Goal: Transaction & Acquisition: Purchase product/service

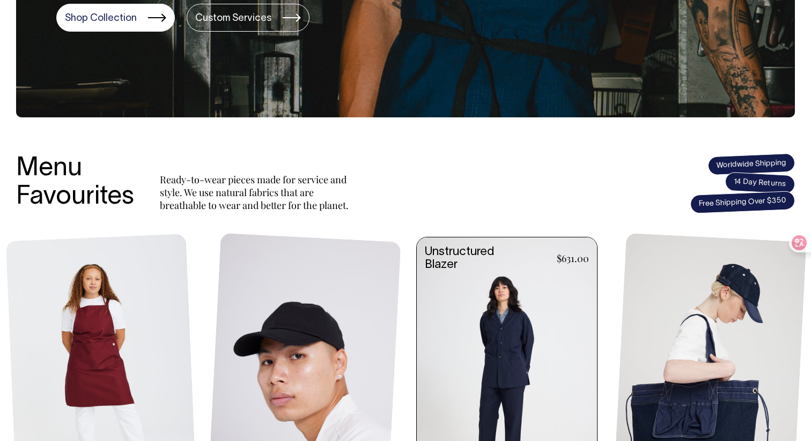
scroll to position [305, 0]
click at [502, 332] on link at bounding box center [507, 374] width 180 height 272
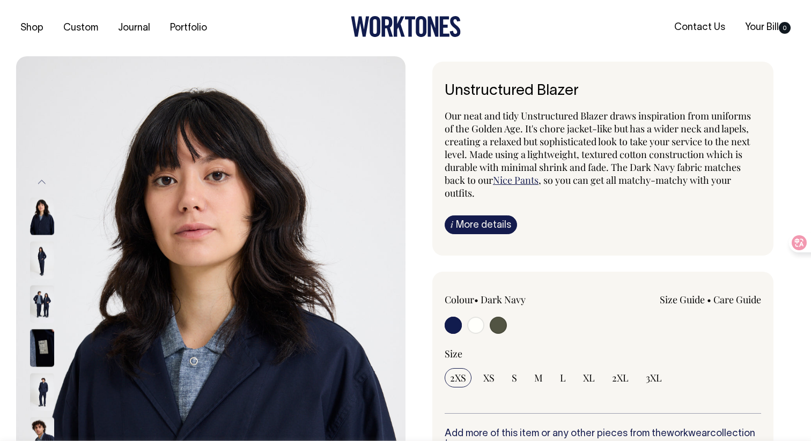
click at [488, 226] on link "i More details" at bounding box center [481, 225] width 72 height 19
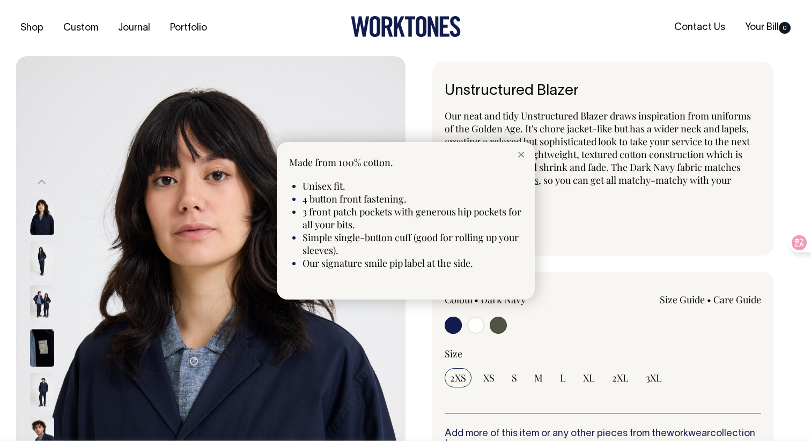
click at [524, 150] on div at bounding box center [520, 154] width 27 height 24
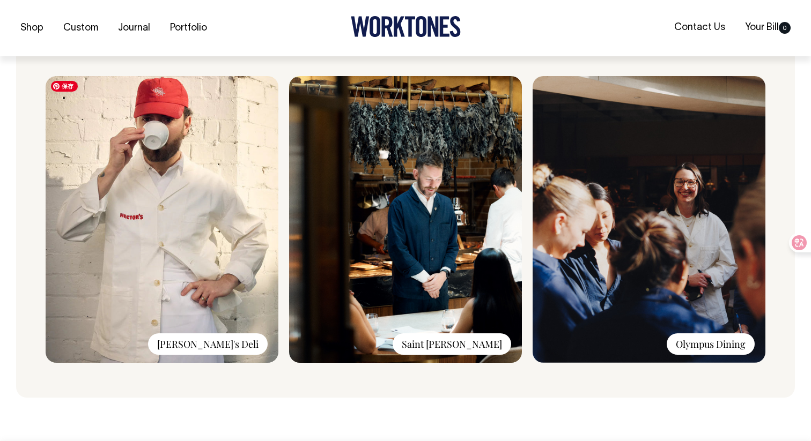
scroll to position [801, 0]
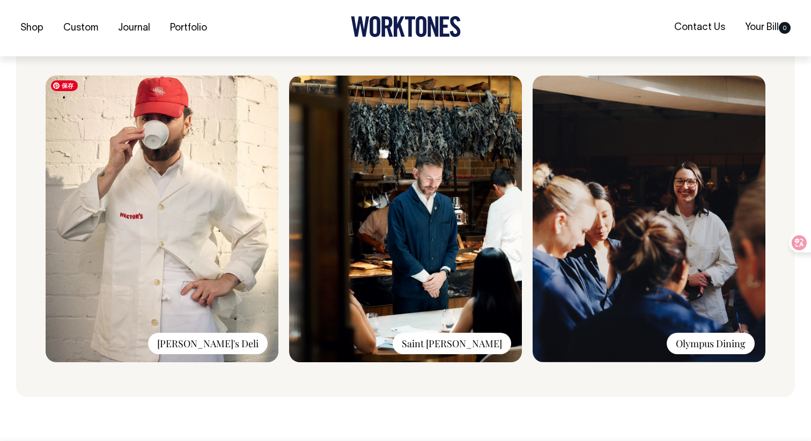
click at [209, 220] on img at bounding box center [162, 219] width 233 height 287
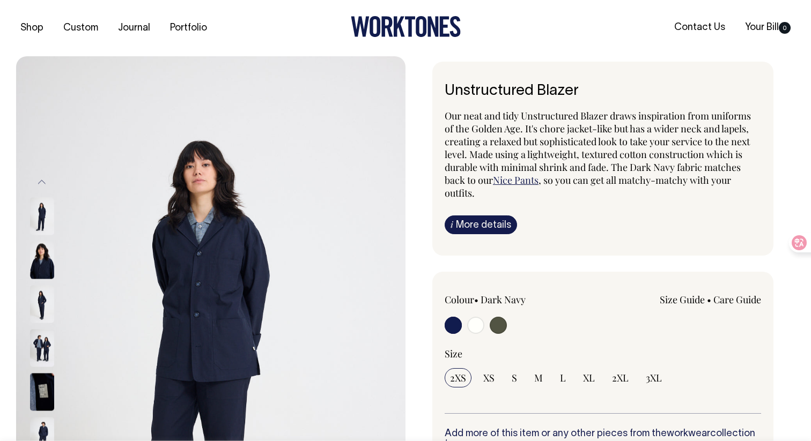
scroll to position [0, 0]
drag, startPoint x: 447, startPoint y: 86, endPoint x: 583, endPoint y: 86, distance: 136.2
click at [583, 87] on h1 "Unstructured Blazer" at bounding box center [603, 91] width 316 height 17
copy h1 "Unstructured Blazer"
click at [550, 126] on span "Our neat and tidy Unstructured Blazer draws inspiration from uniforms of the Go…" at bounding box center [598, 147] width 306 height 77
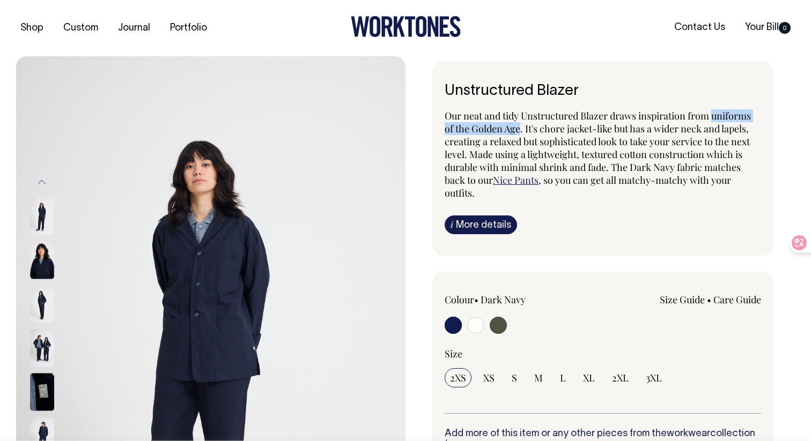
drag, startPoint x: 715, startPoint y: 115, endPoint x: 521, endPoint y: 129, distance: 194.6
click at [521, 129] on span "Our neat and tidy Unstructured Blazer draws inspiration from uniforms of the Go…" at bounding box center [598, 147] width 306 height 77
copy span "uniforms of the Golden Age"
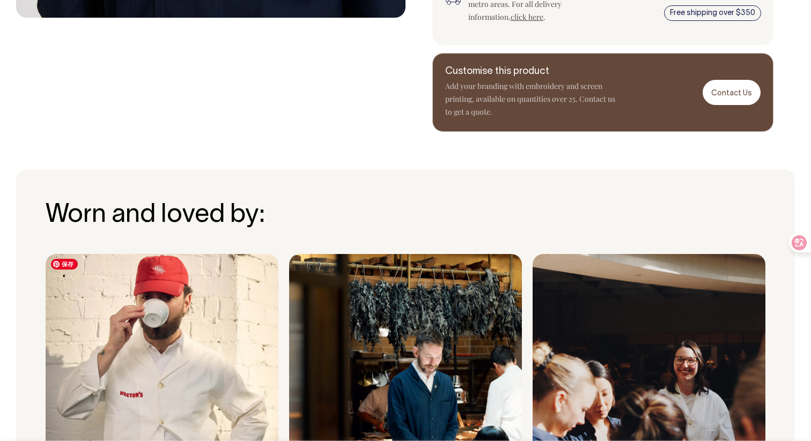
click at [178, 358] on img at bounding box center [162, 397] width 233 height 287
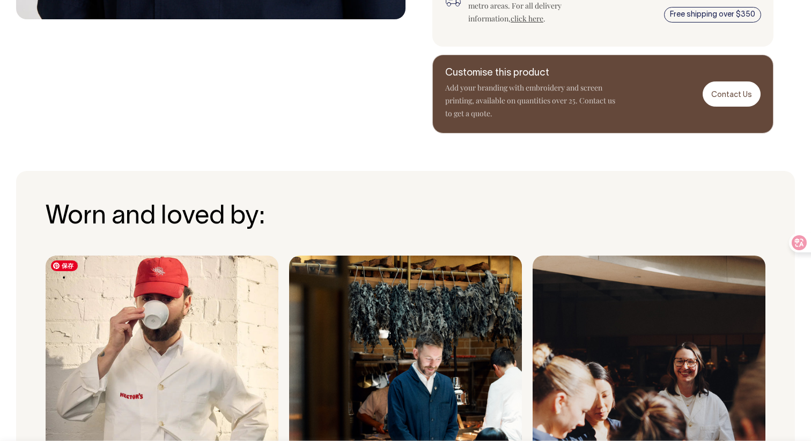
scroll to position [621, 0]
click at [153, 392] on img at bounding box center [162, 399] width 233 height 287
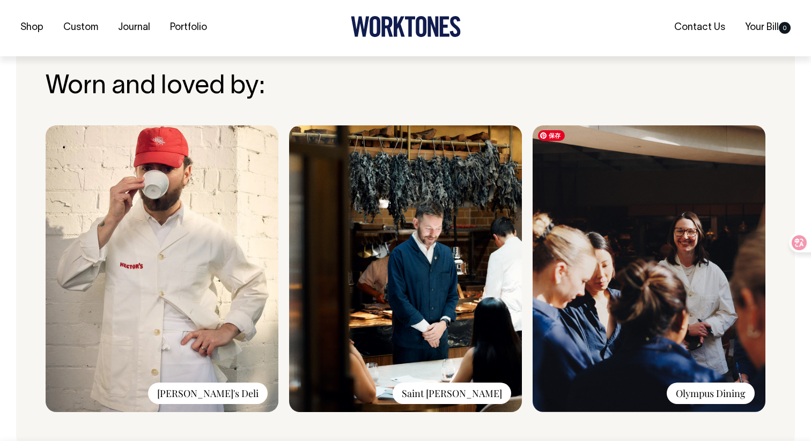
scroll to position [752, 0]
